Goal: Find specific page/section: Find specific page/section

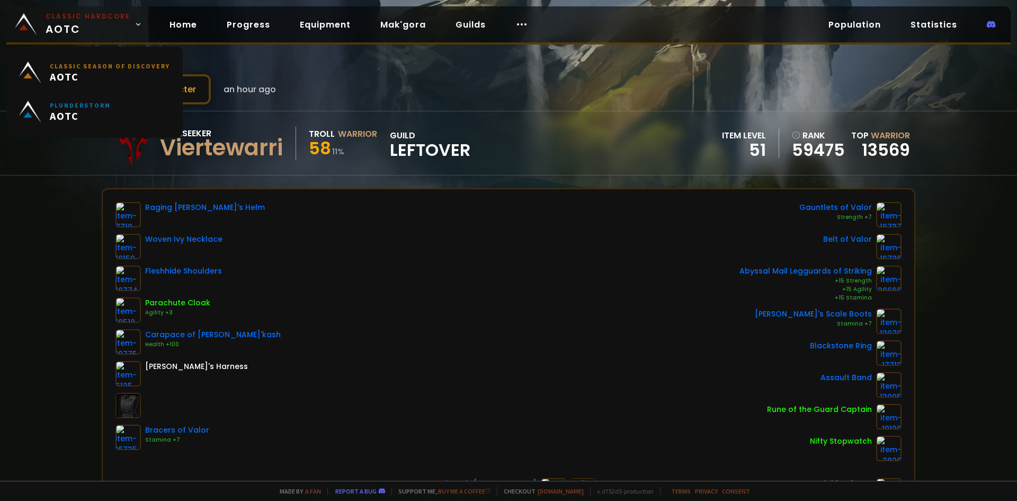
drag, startPoint x: 81, startPoint y: 19, endPoint x: 89, endPoint y: 21, distance: 8.4
click at [82, 19] on small "Classic Hardcore" at bounding box center [88, 17] width 85 height 10
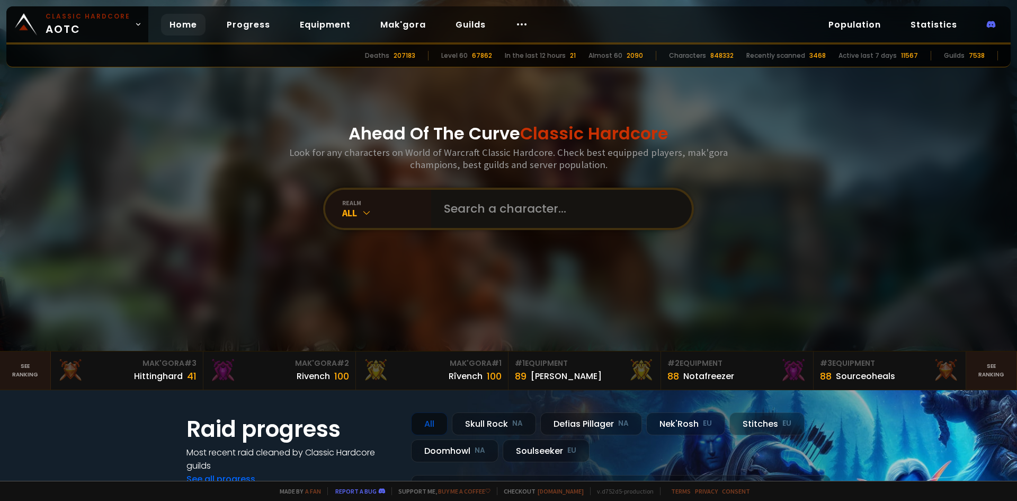
click at [523, 218] on input "text" at bounding box center [559, 209] width 242 height 38
type input "spacemilee"
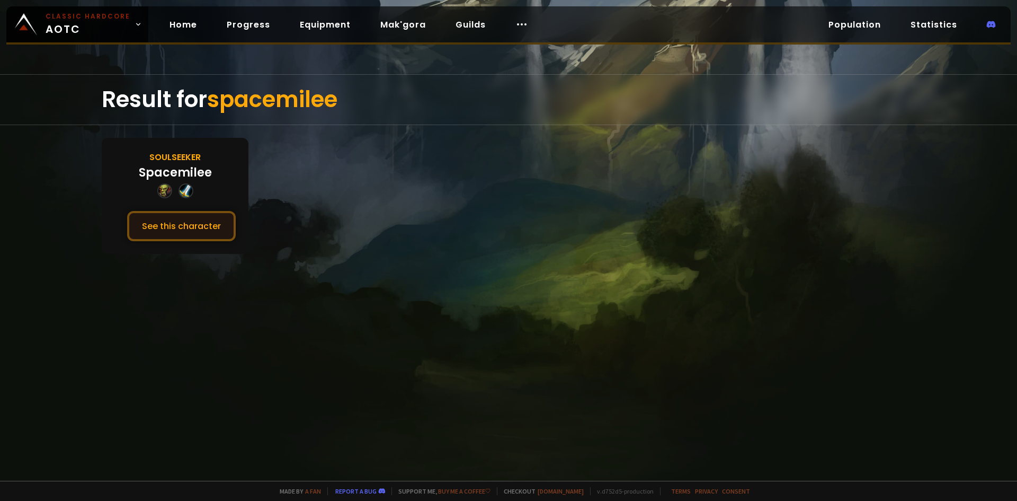
click at [180, 225] on button "See this character" at bounding box center [181, 226] width 109 height 30
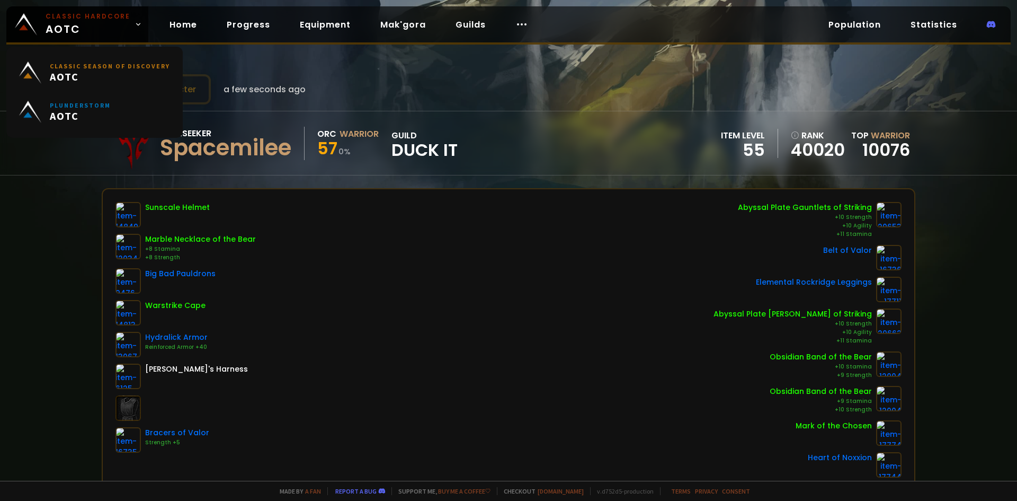
drag, startPoint x: 96, startPoint y: 23, endPoint x: 177, endPoint y: 49, distance: 85.1
click at [96, 23] on span "Classic Hardcore AOTC" at bounding box center [88, 24] width 85 height 25
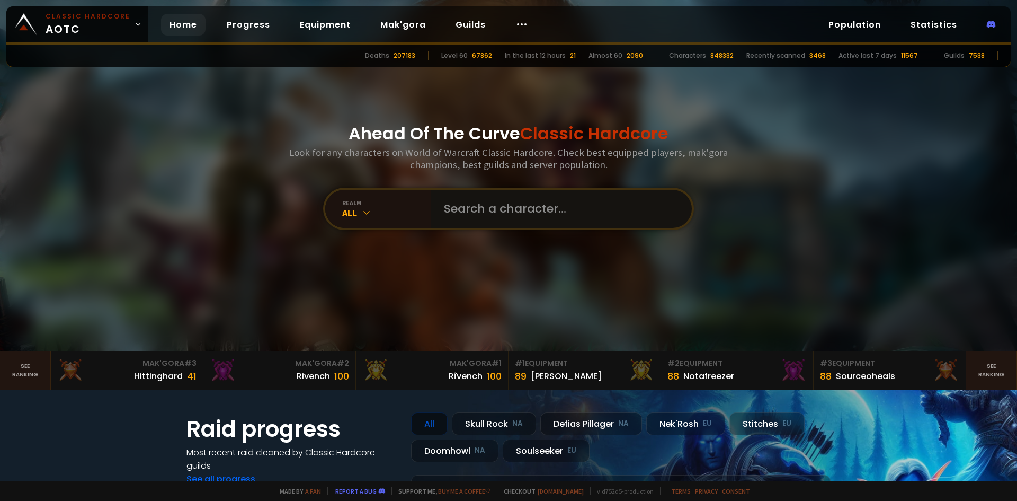
click at [465, 210] on input "text" at bounding box center [559, 209] width 242 height 38
type input "zerato"
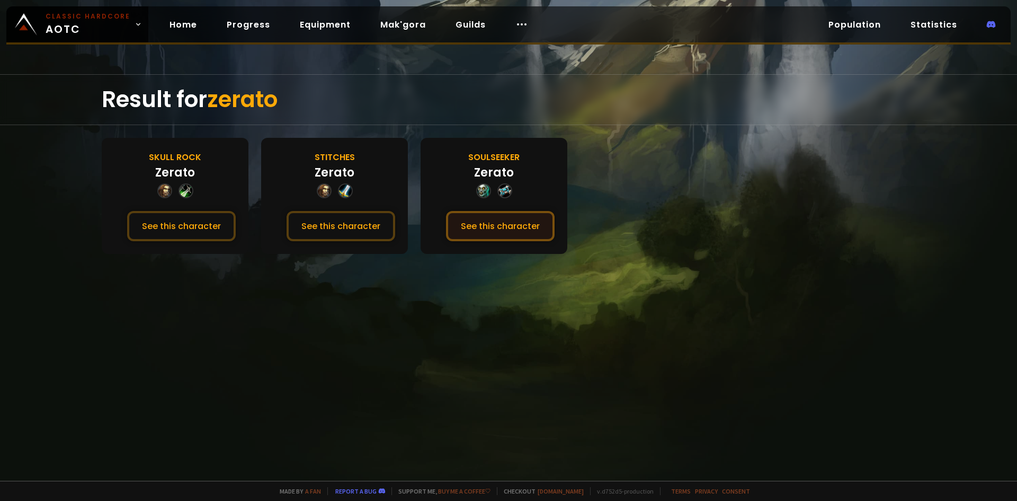
click at [489, 227] on button "See this character" at bounding box center [500, 226] width 109 height 30
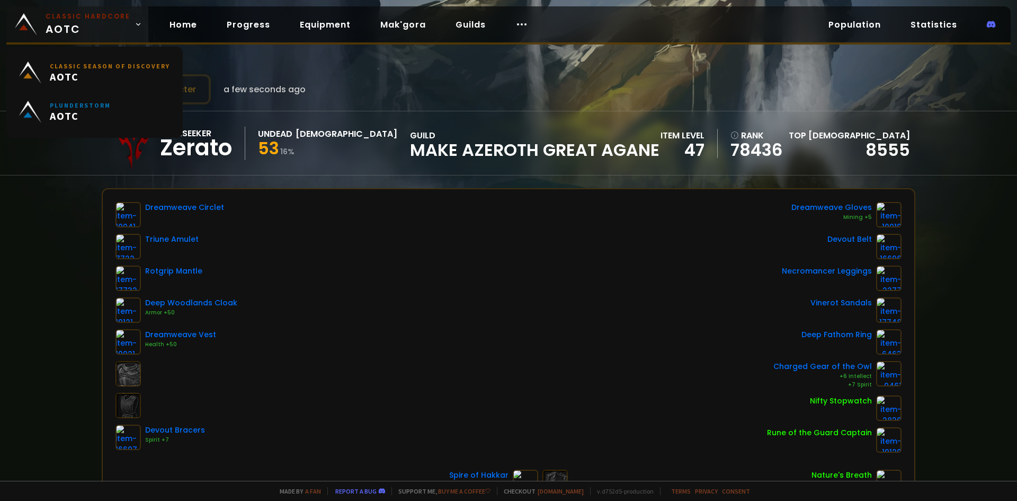
click at [108, 20] on small "Classic Hardcore" at bounding box center [88, 17] width 85 height 10
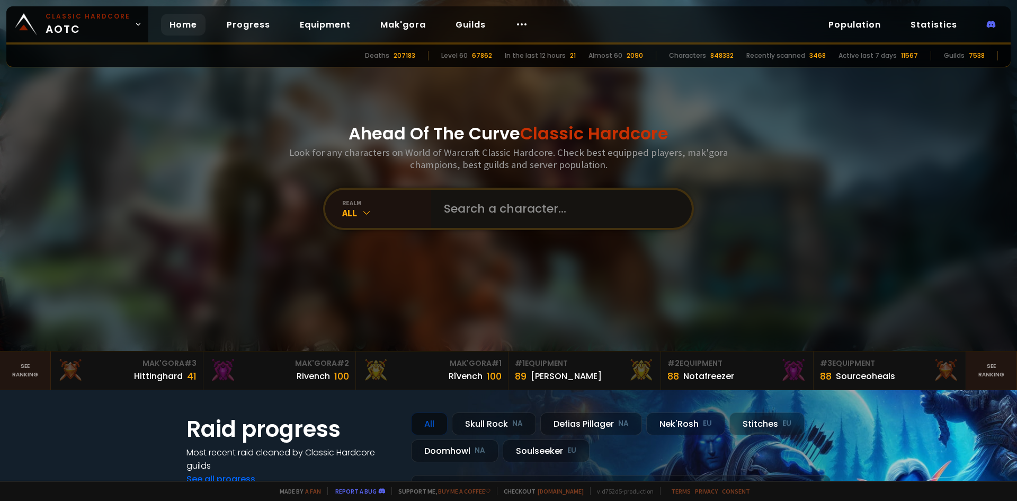
click at [500, 213] on input "text" at bounding box center [559, 209] width 242 height 38
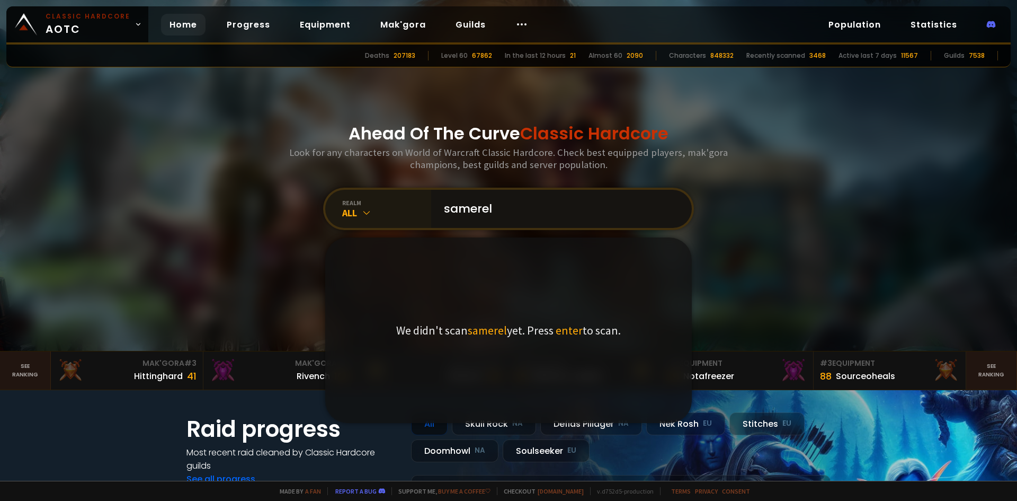
drag, startPoint x: 547, startPoint y: 219, endPoint x: 361, endPoint y: 212, distance: 186.0
click at [362, 213] on div "realm All samerel We didn't scan samerel yet. Press enter to scan." at bounding box center [508, 209] width 371 height 42
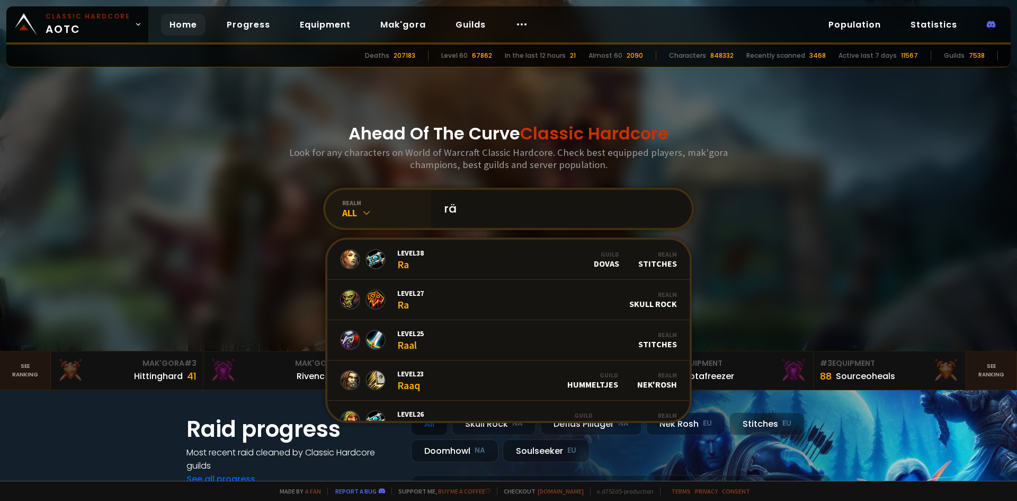
type input "räd"
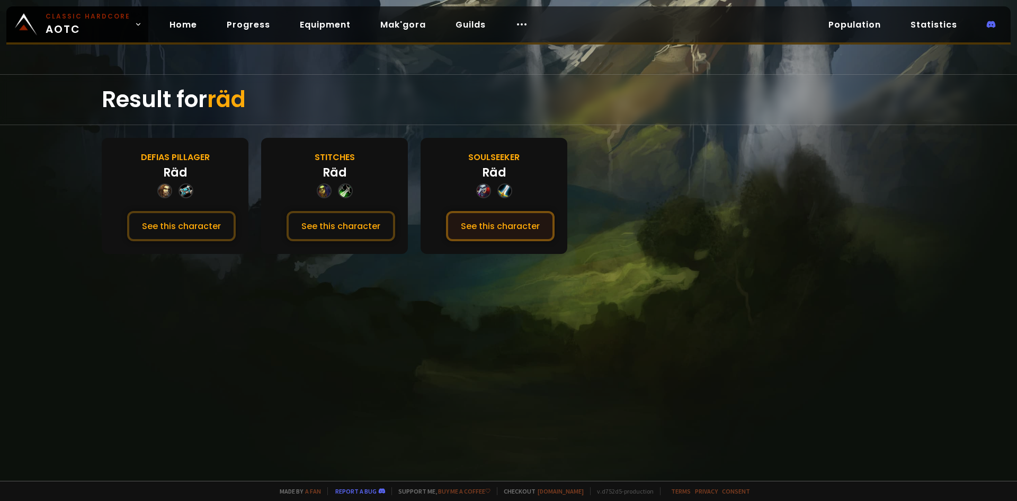
click at [480, 217] on button "See this character" at bounding box center [500, 226] width 109 height 30
